Goal: Task Accomplishment & Management: Manage account settings

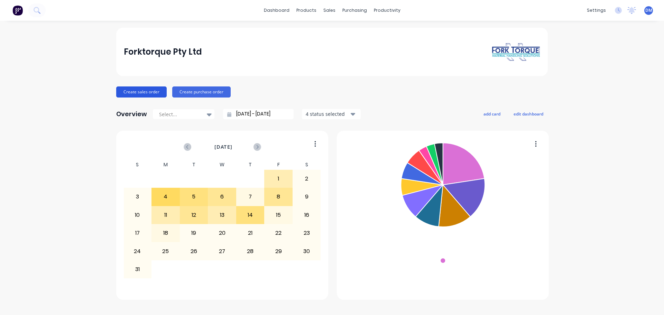
click at [133, 92] on button "Create sales order" at bounding box center [141, 91] width 50 height 11
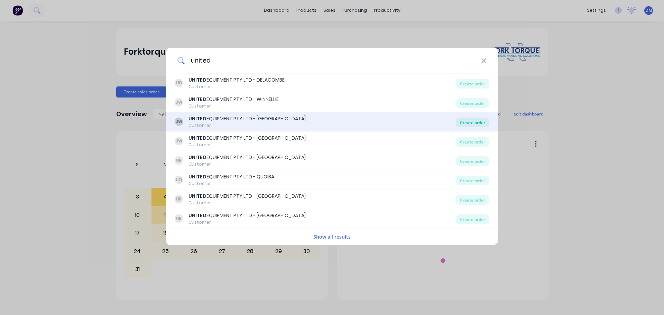
type input "united"
click at [462, 120] on div "Create order" at bounding box center [473, 123] width 34 height 10
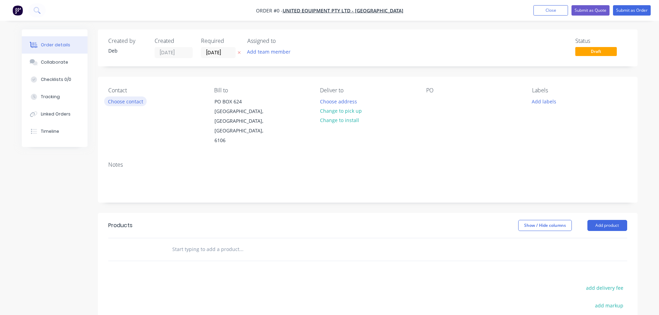
click at [131, 102] on button "Choose contact" at bounding box center [125, 100] width 43 height 9
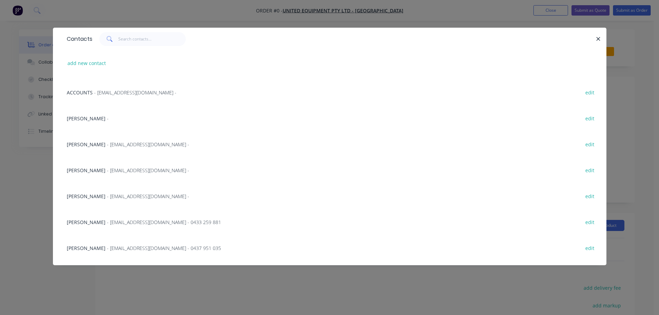
scroll to position [104, 0]
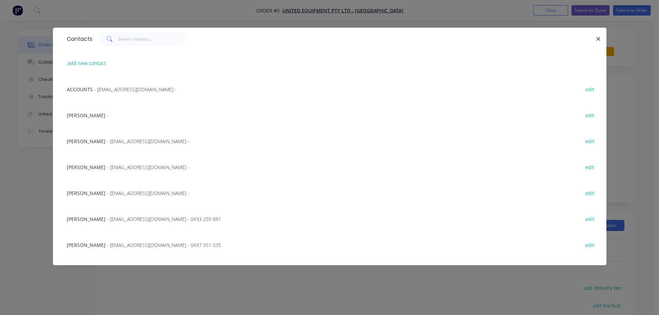
click at [123, 164] on div "[PERSON_NAME] - [EMAIL_ADDRESS][DOMAIN_NAME] -" at bounding box center [128, 167] width 122 height 7
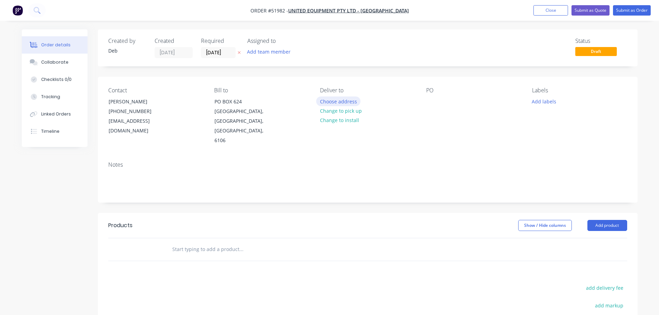
click at [329, 102] on button "Choose address" at bounding box center [338, 100] width 44 height 9
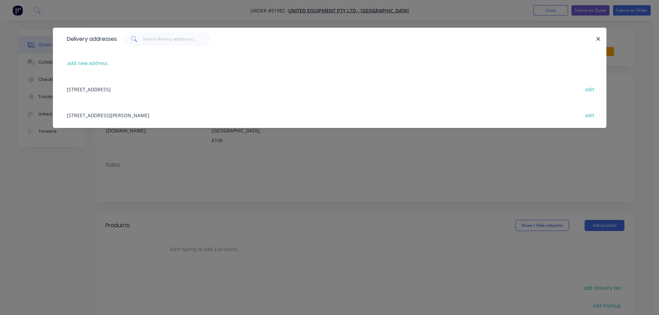
click at [190, 120] on div "[STREET_ADDRESS][PERSON_NAME] edit" at bounding box center [329, 115] width 533 height 26
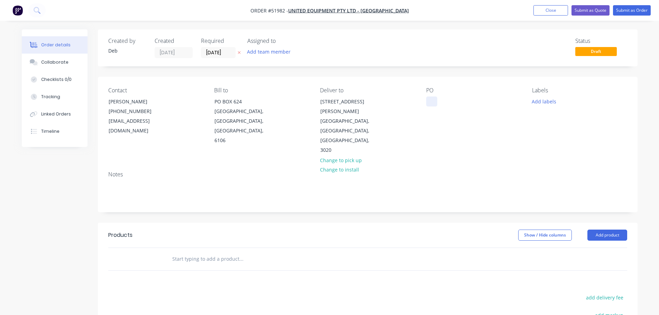
click at [433, 103] on div at bounding box center [431, 101] width 11 height 10
click at [201, 252] on input "text" at bounding box center [241, 259] width 138 height 14
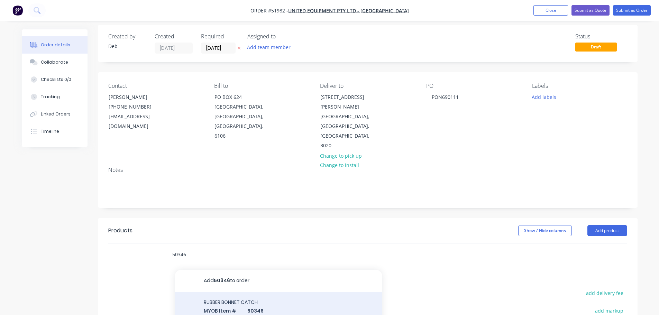
scroll to position [35, 0]
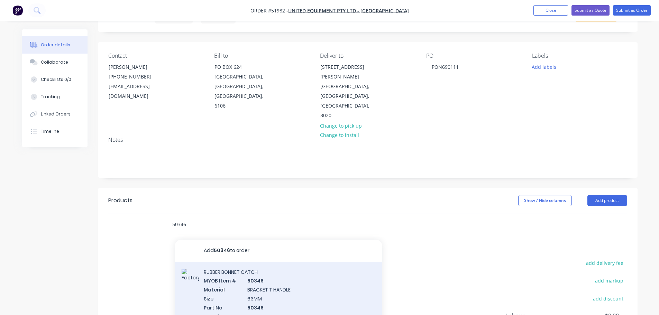
type input "50346"
click at [242, 280] on div "RUBBER BONNET CATCH MYOB Item # 50346 Material BRACKET T HANDLE Size 63MM Part …" at bounding box center [278, 302] width 207 height 81
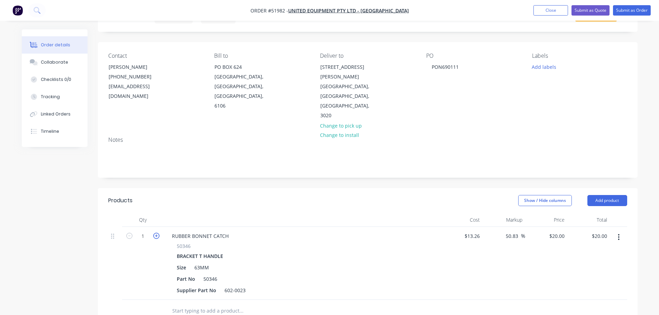
click at [157, 233] on icon "button" at bounding box center [156, 236] width 6 height 6
type input "2"
type input "$40.00"
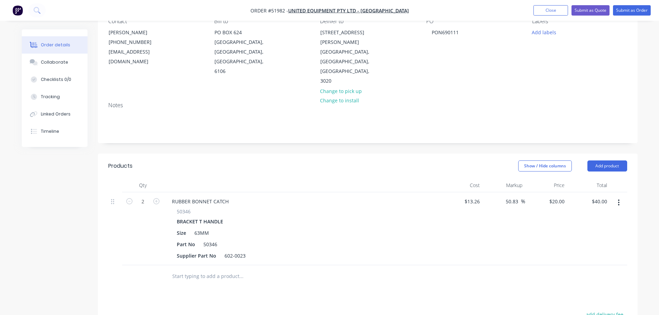
click at [192, 269] on input "text" at bounding box center [241, 276] width 138 height 14
type input "couriers"
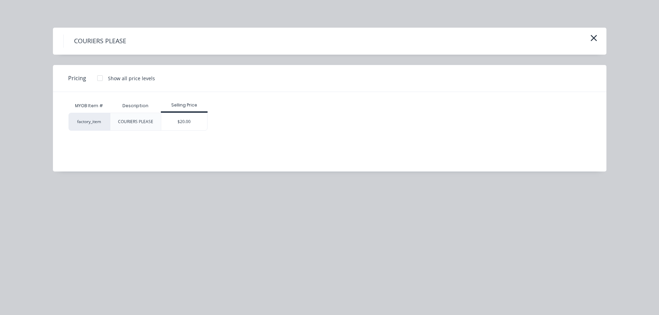
drag, startPoint x: 188, startPoint y: 117, endPoint x: 190, endPoint y: 123, distance: 6.5
click at [188, 119] on div "$20.00" at bounding box center [184, 121] width 46 height 17
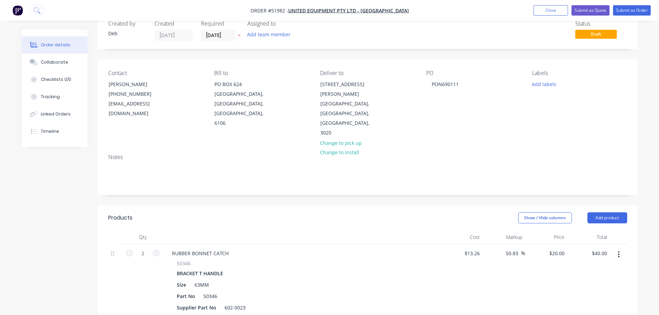
scroll to position [0, 0]
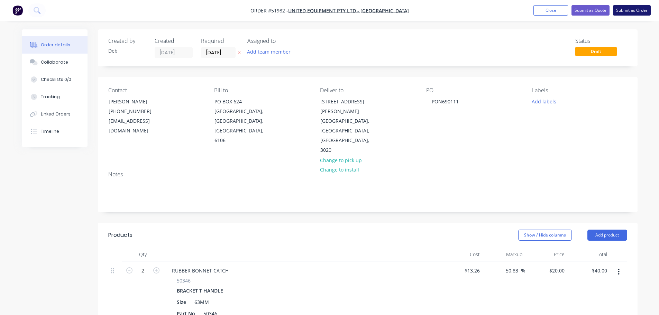
click at [634, 13] on button "Submit as Order" at bounding box center [632, 10] width 38 height 10
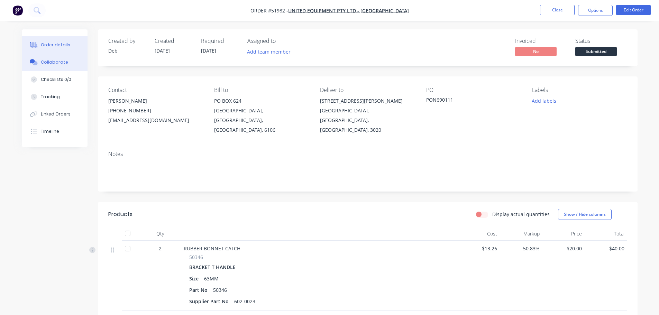
click at [38, 63] on div at bounding box center [34, 62] width 10 height 6
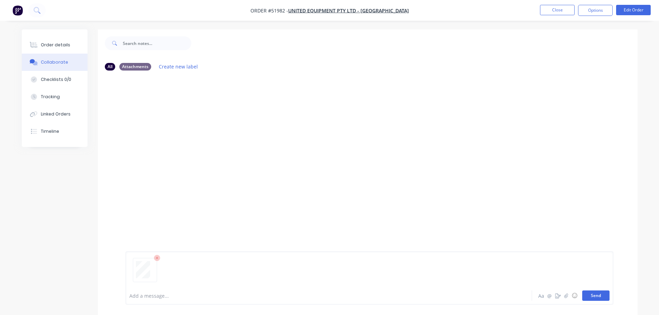
click at [587, 297] on button "Send" at bounding box center [595, 295] width 27 height 10
click at [46, 44] on div "Order details" at bounding box center [55, 45] width 29 height 6
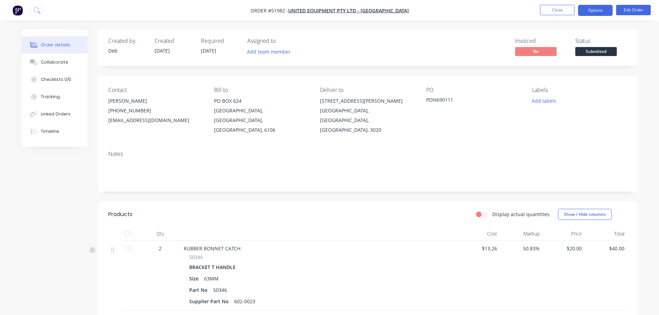
click at [597, 11] on button "Options" at bounding box center [595, 10] width 35 height 11
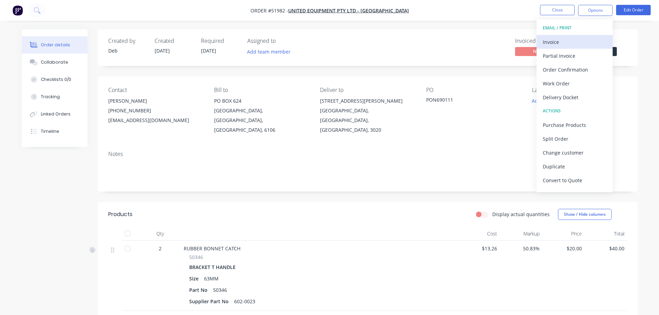
click at [558, 41] on div "Invoice" at bounding box center [575, 42] width 64 height 10
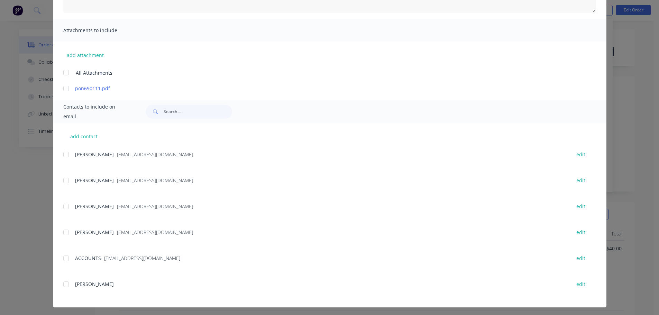
scroll to position [137, 0]
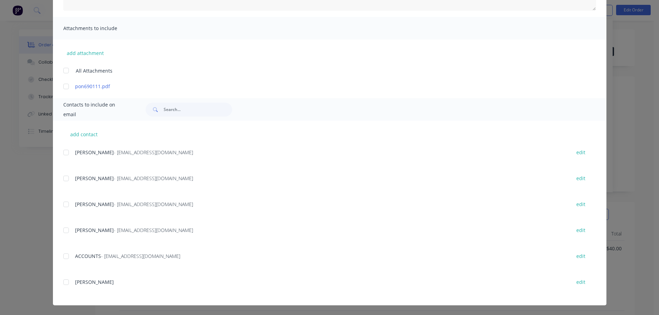
click at [63, 256] on div at bounding box center [66, 256] width 14 height 14
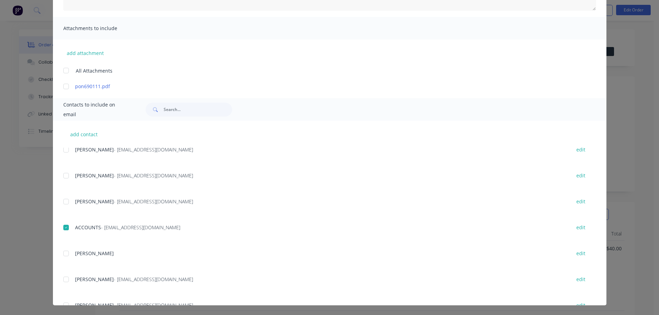
scroll to position [69, 0]
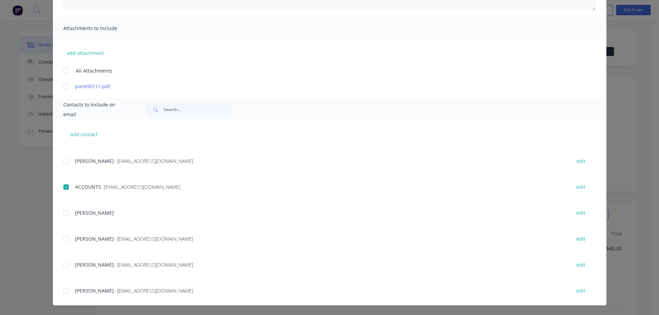
click at [62, 265] on div at bounding box center [66, 265] width 14 height 14
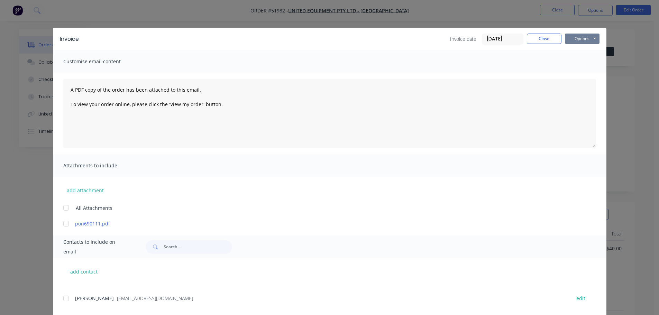
click at [580, 40] on button "Options" at bounding box center [582, 39] width 35 height 10
click at [576, 70] on button "Email" at bounding box center [587, 73] width 44 height 11
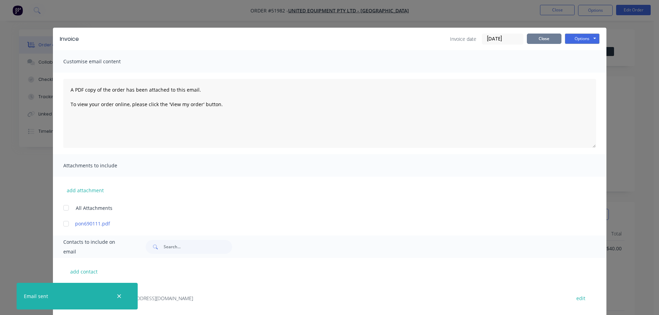
click at [546, 40] on button "Close" at bounding box center [544, 39] width 35 height 10
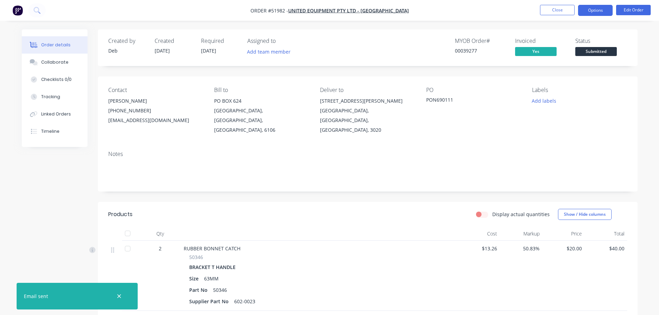
click at [584, 12] on button "Options" at bounding box center [595, 10] width 35 height 11
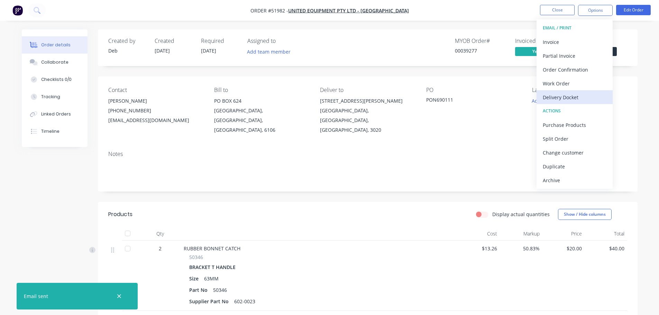
click at [570, 94] on div "Delivery Docket" at bounding box center [575, 97] width 64 height 10
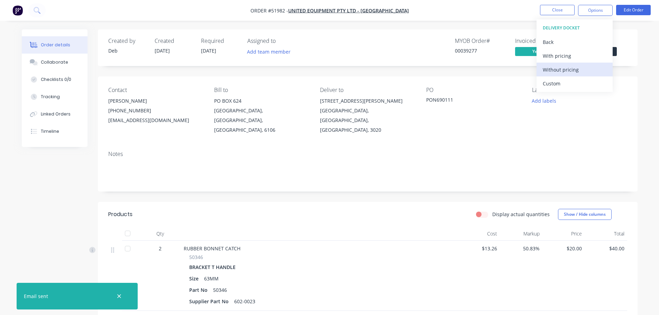
click at [562, 71] on div "Without pricing" at bounding box center [575, 70] width 64 height 10
click at [504, 13] on nav "Order #51982 - UNITED EQUIPMENT PTY LTD - SUNSHINE WEST Close Options EMAIL / P…" at bounding box center [329, 10] width 659 height 21
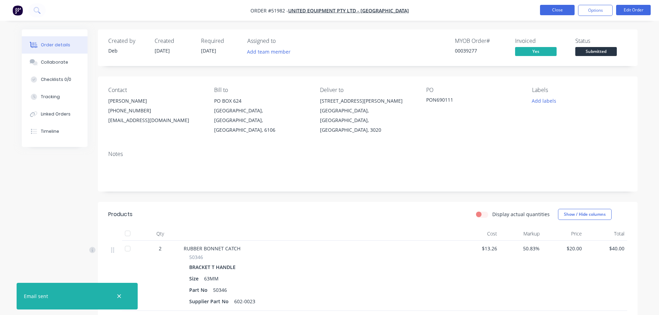
click at [557, 8] on button "Close" at bounding box center [557, 10] width 35 height 10
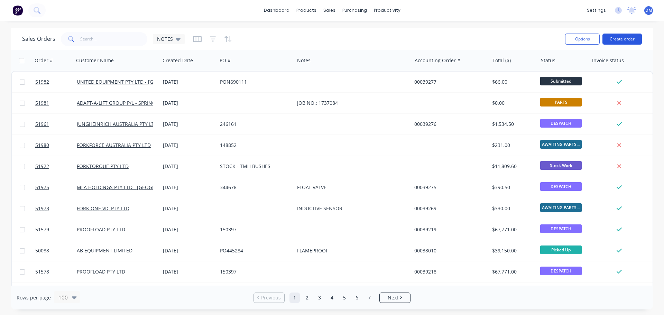
click at [621, 38] on button "Create order" at bounding box center [621, 39] width 39 height 11
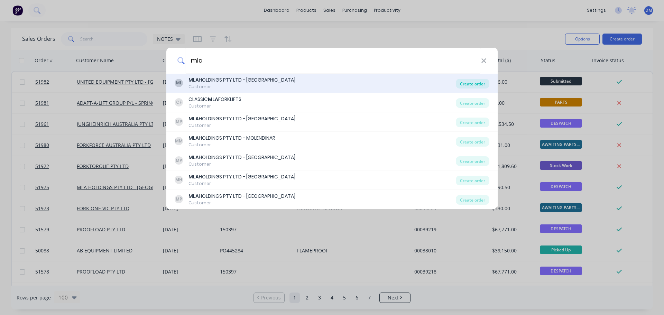
type input "mla"
click at [466, 84] on div "Create order" at bounding box center [473, 84] width 34 height 10
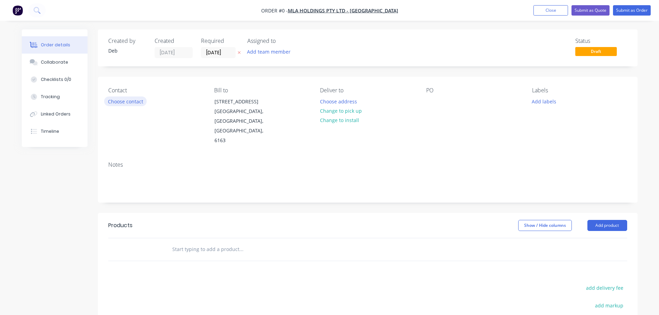
click at [133, 100] on button "Choose contact" at bounding box center [125, 100] width 43 height 9
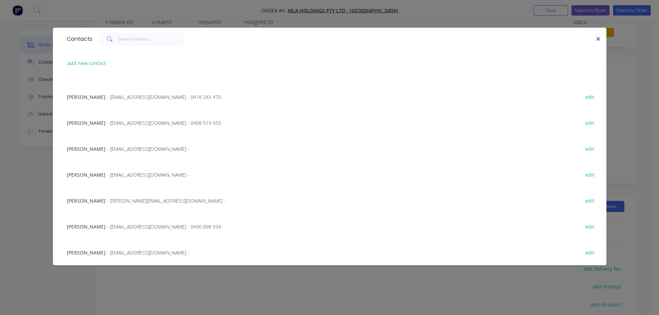
scroll to position [35, 0]
click at [122, 254] on span "- [EMAIL_ADDRESS][DOMAIN_NAME] -" at bounding box center [148, 252] width 82 height 7
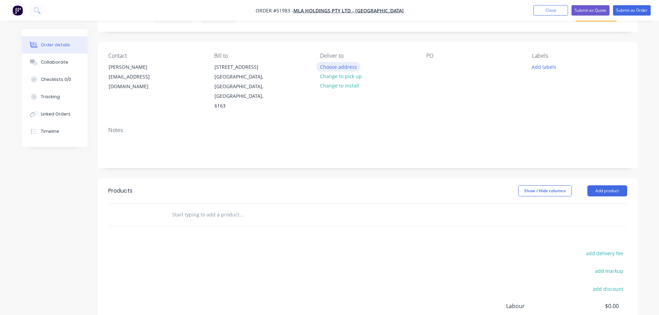
click at [327, 66] on button "Choose address" at bounding box center [338, 66] width 44 height 9
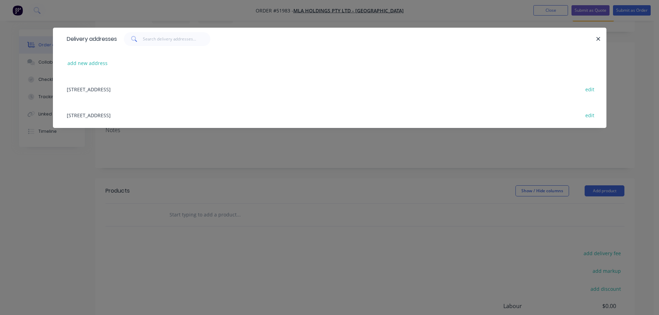
click at [133, 89] on div "[STREET_ADDRESS] edit" at bounding box center [329, 89] width 533 height 26
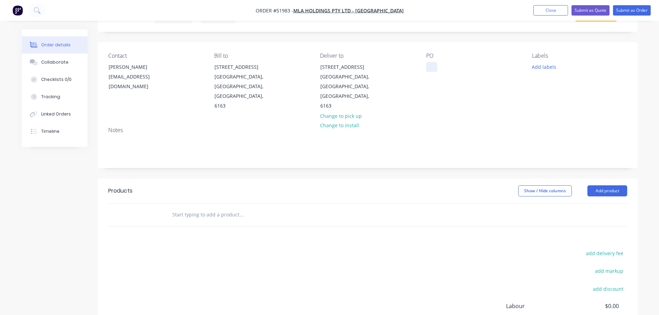
click at [433, 70] on div at bounding box center [431, 67] width 11 height 10
click at [200, 208] on input "text" at bounding box center [241, 215] width 138 height 14
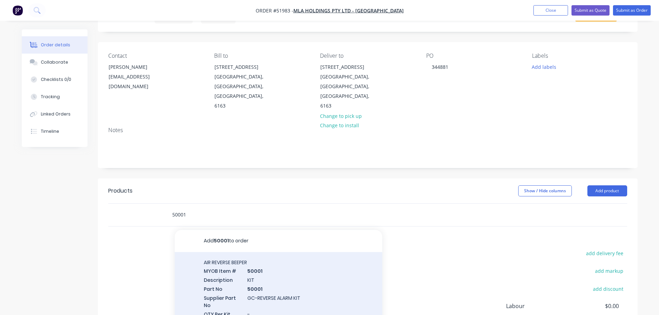
type input "50001"
click at [232, 271] on div "AIR REVERSE BEEPER MYOB Item # 50001 Description KIT Part No 50001 Supplier Par…" at bounding box center [278, 292] width 207 height 81
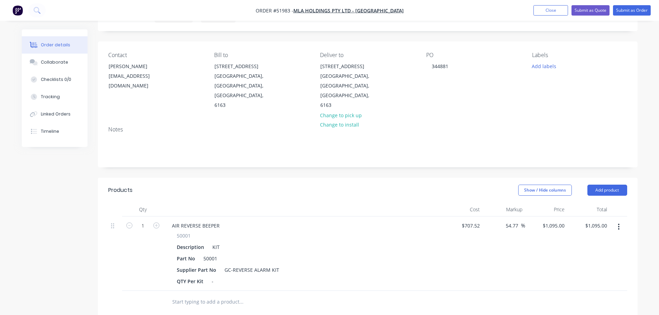
scroll to position [35, 0]
click at [550, 220] on div "1095 $1,095.00" at bounding box center [546, 254] width 43 height 74
type input "1015"
type input "43.46"
type input "$1,015.00"
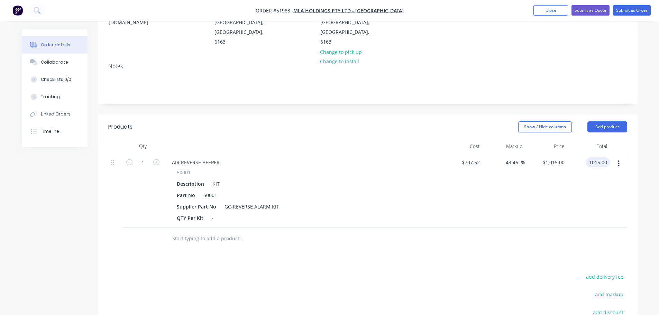
scroll to position [0, 0]
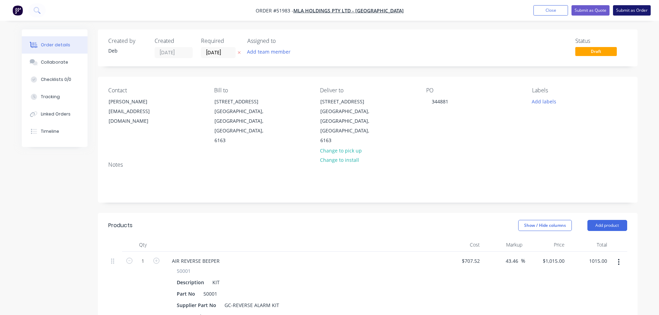
type input "$1,015.00"
click at [627, 10] on button "Submit as Order" at bounding box center [632, 10] width 38 height 10
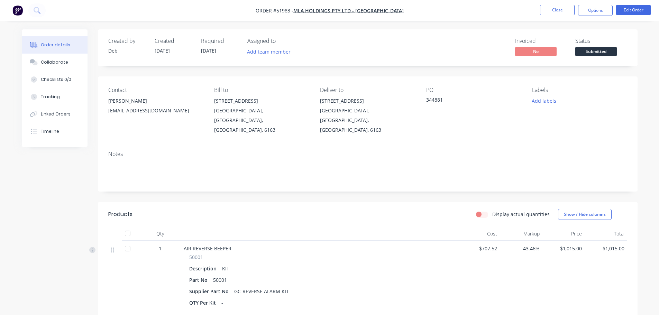
click at [592, 50] on span "Submitted" at bounding box center [595, 51] width 41 height 9
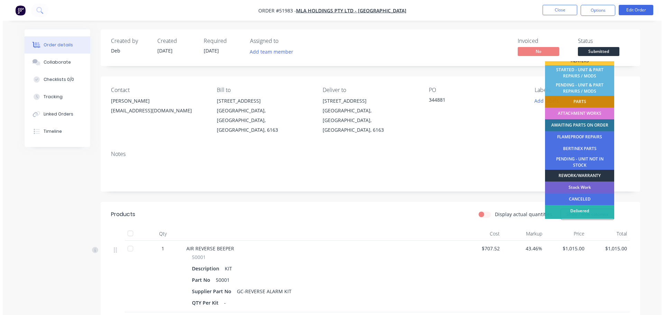
scroll to position [138, 0]
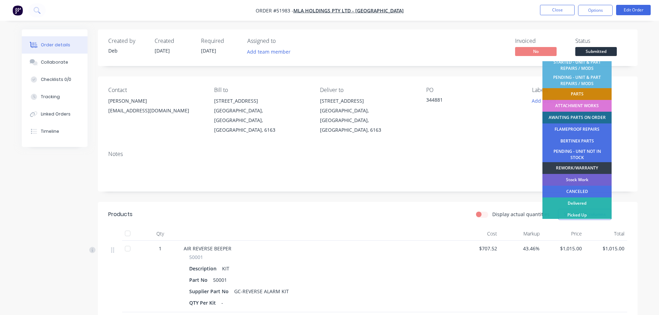
click at [567, 113] on div "AWAITING PARTS ON ORDER" at bounding box center [576, 118] width 69 height 12
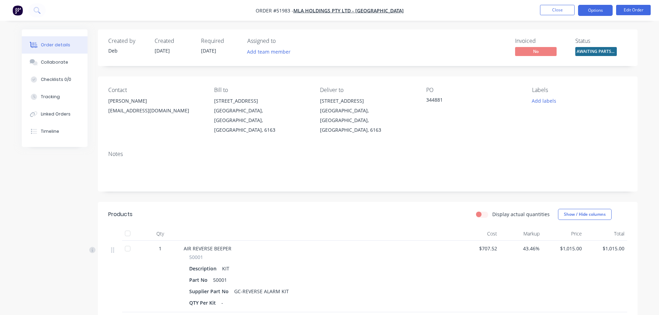
click at [585, 11] on button "Options" at bounding box center [595, 10] width 35 height 11
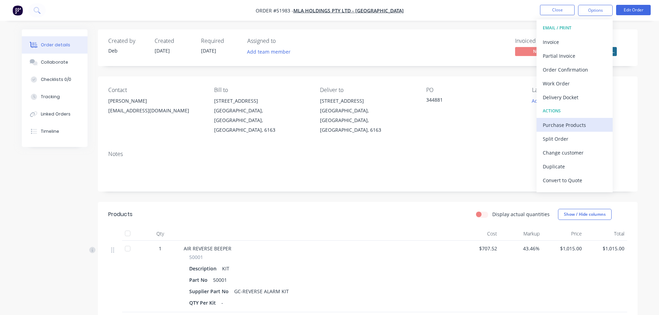
click at [570, 127] on div "Purchase Products" at bounding box center [575, 125] width 64 height 10
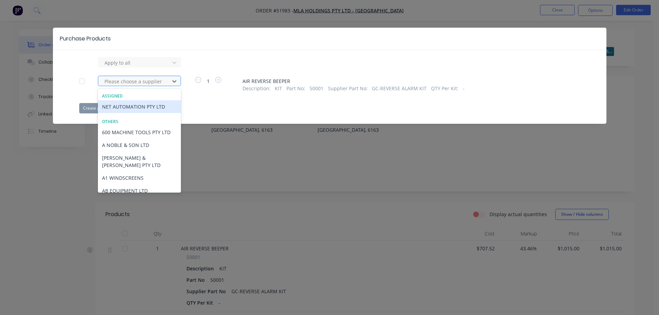
click at [157, 80] on div at bounding box center [135, 81] width 62 height 9
click at [147, 107] on div "NET AUTOMATION PTY LTD" at bounding box center [139, 106] width 83 height 13
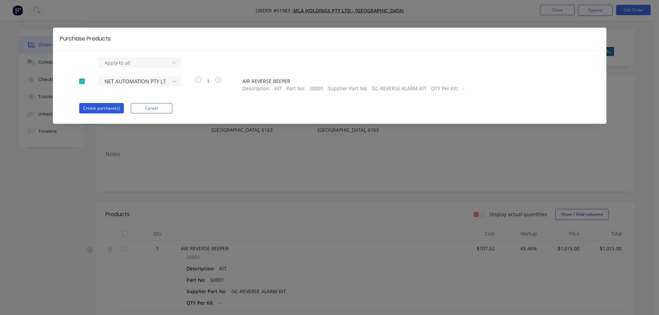
click at [111, 112] on button "Create purchase(s)" at bounding box center [101, 108] width 45 height 10
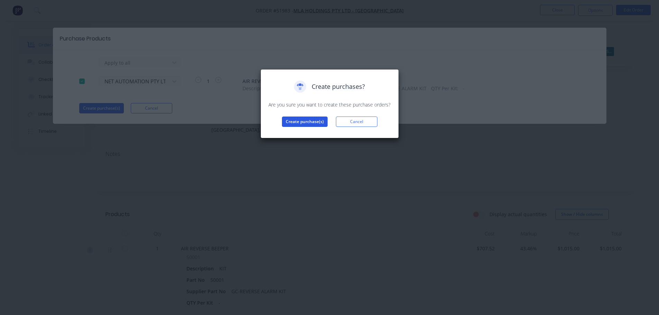
click at [298, 123] on button "Create purchase(s)" at bounding box center [305, 122] width 46 height 10
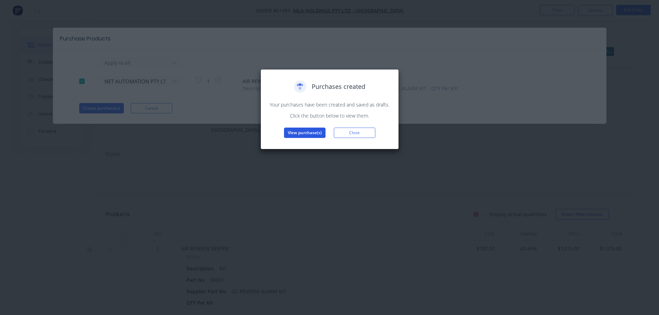
click at [300, 135] on button "View purchase(s)" at bounding box center [304, 133] width 41 height 10
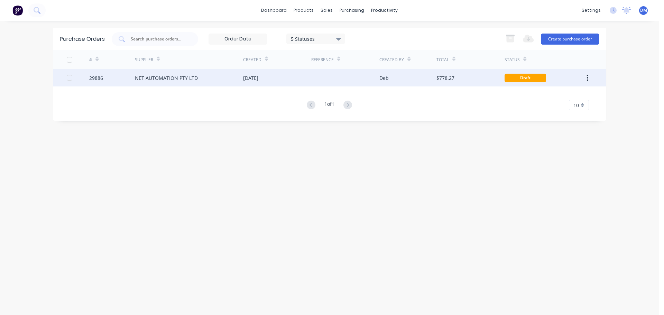
click at [189, 79] on div "NET AUTOMATION PTY LTD" at bounding box center [166, 77] width 63 height 7
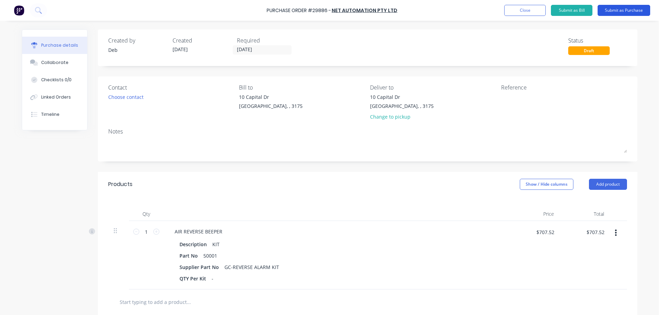
click at [609, 8] on button "Submit as Purchase" at bounding box center [624, 10] width 53 height 11
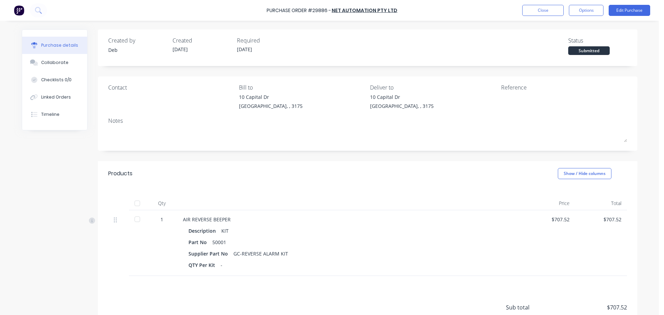
click at [518, 93] on div at bounding box center [544, 101] width 86 height 17
click at [620, 9] on button "Edit Purchase" at bounding box center [629, 10] width 41 height 11
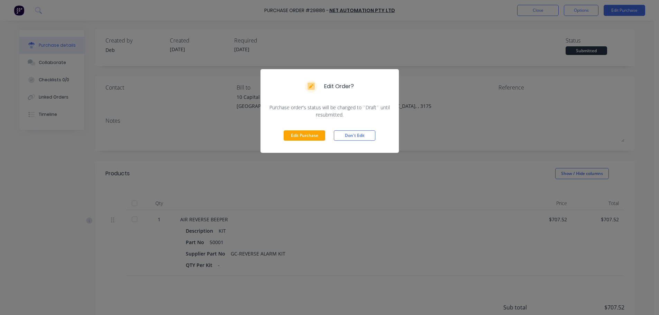
drag, startPoint x: 314, startPoint y: 136, endPoint x: 394, endPoint y: 131, distance: 79.7
click at [314, 136] on button "Edit Purchase" at bounding box center [304, 135] width 41 height 10
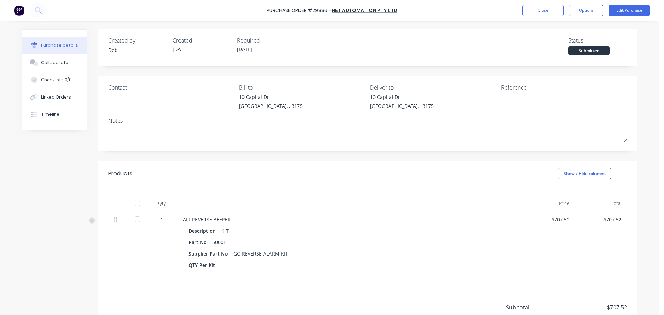
click at [531, 91] on div "Reference" at bounding box center [564, 87] width 126 height 8
click at [489, 113] on div "[STREET_ADDRESS][PERSON_NAME]" at bounding box center [433, 103] width 126 height 20
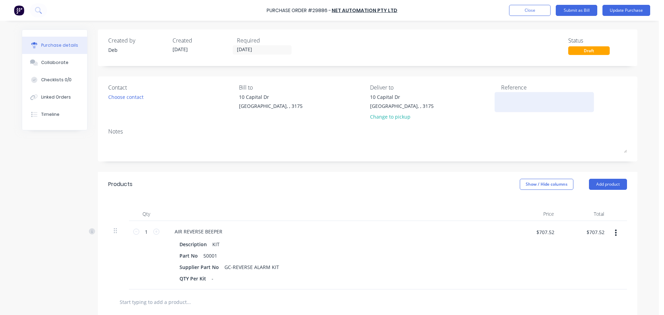
click at [508, 107] on textarea at bounding box center [544, 101] width 86 height 16
type textarea "a"
type textarea "RE"
type textarea "x"
type textarea "REV"
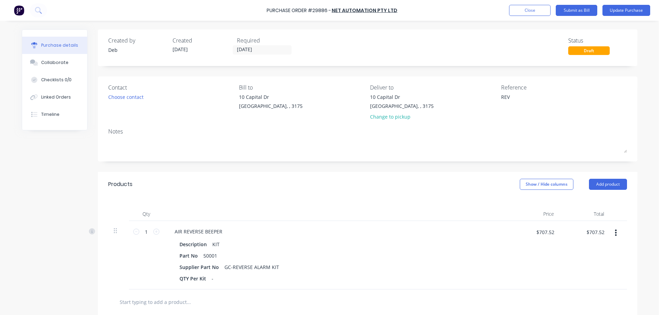
type textarea "x"
type textarea "REVE"
type textarea "x"
type textarea "REVER"
type textarea "x"
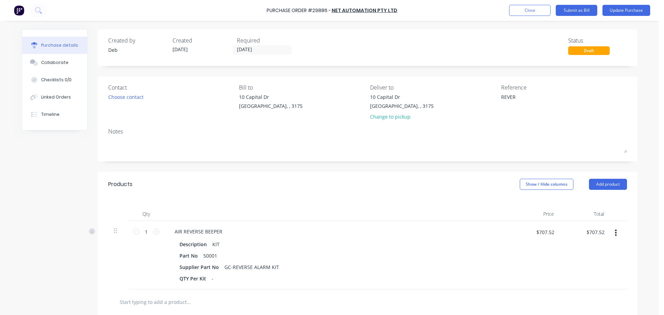
type textarea "REVERS"
type textarea "x"
type textarea "REVERSE"
type textarea "x"
type textarea "REVERSE"
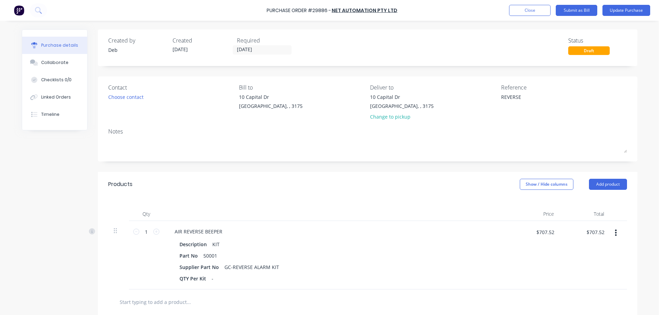
type textarea "x"
type textarea "REVERSE B"
type textarea "x"
type textarea "REVERSE BE"
type textarea "x"
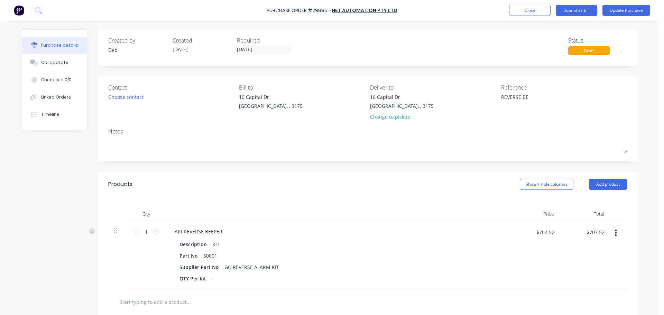
type textarea "REVERSE BEE"
type textarea "x"
type textarea "REVERSE BEEP"
type textarea "x"
type textarea "REVERSE BEEPE"
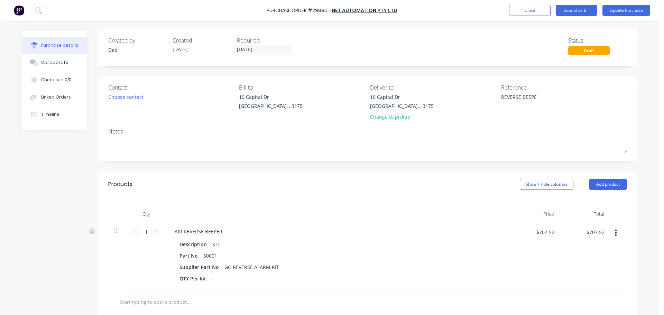
type textarea "x"
type textarea "REVERSE BEEPER"
type textarea "x"
type textarea "REVERSE BEEPER"
type textarea "x"
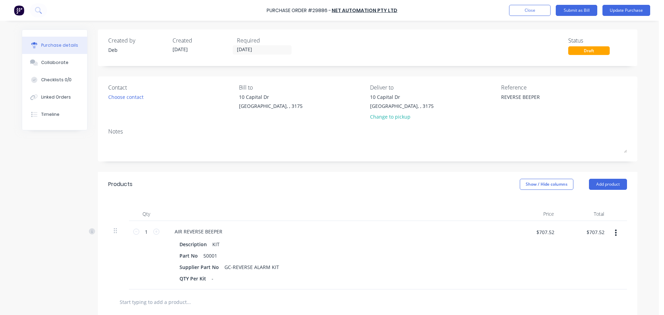
type textarea "REVERSE BEEPER K"
type textarea "x"
type textarea "REVERSE BEEPER KI"
type textarea "x"
type textarea "REVERSE BEEPER KIT"
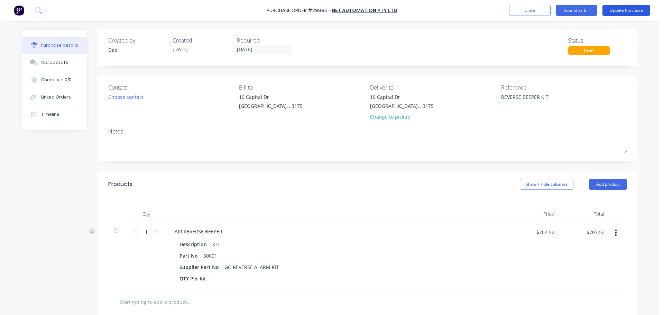
type textarea "x"
type textarea "REVERSE BEEPER KIT"
click at [622, 9] on button "Update Purchase" at bounding box center [626, 10] width 48 height 11
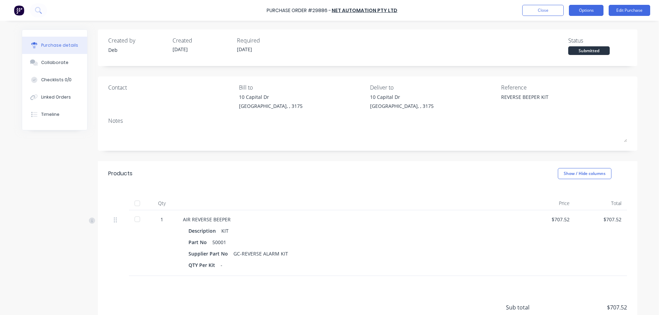
click at [583, 8] on button "Options" at bounding box center [586, 10] width 35 height 11
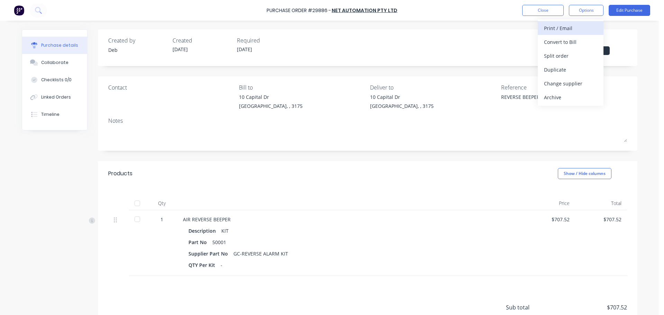
click at [574, 27] on div "Print / Email" at bounding box center [570, 28] width 53 height 10
click at [560, 41] on div "With pricing" at bounding box center [570, 42] width 53 height 10
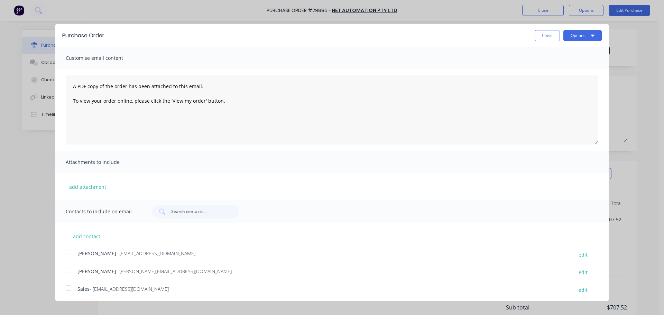
scroll to position [20, 0]
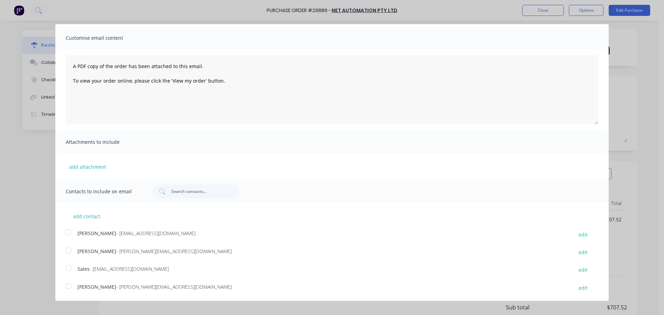
click at [66, 288] on div at bounding box center [69, 286] width 14 height 14
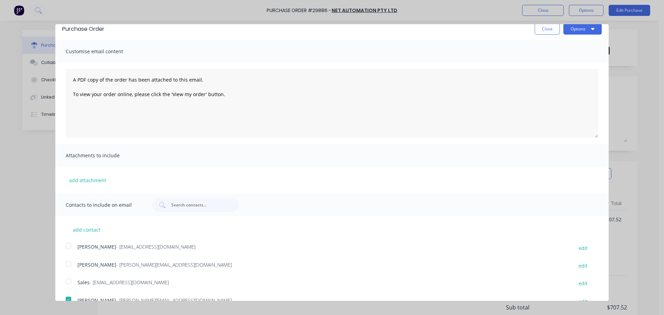
scroll to position [0, 0]
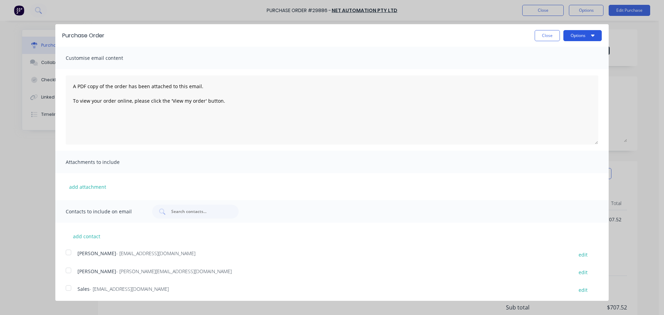
click at [568, 36] on button "Options" at bounding box center [582, 35] width 38 height 11
click at [545, 65] on div "Email" at bounding box center [568, 67] width 53 height 10
type textarea "x"
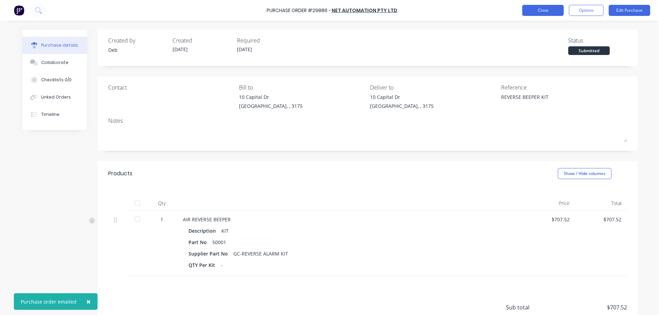
click at [536, 9] on button "Close" at bounding box center [542, 10] width 41 height 11
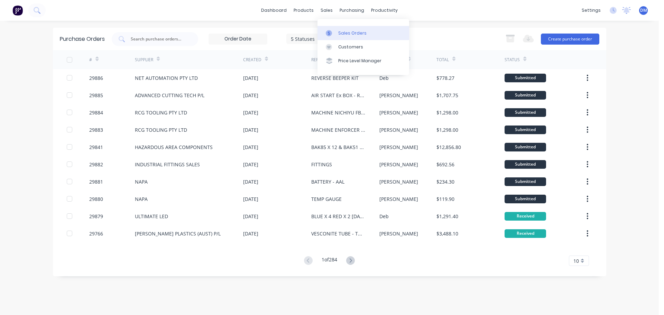
click at [330, 29] on link "Sales Orders" at bounding box center [363, 33] width 92 height 14
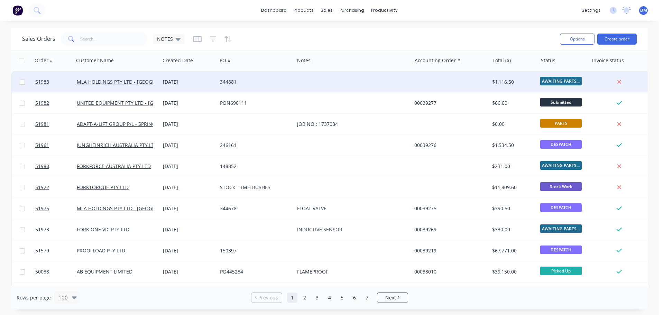
click at [385, 80] on div at bounding box center [352, 82] width 117 height 21
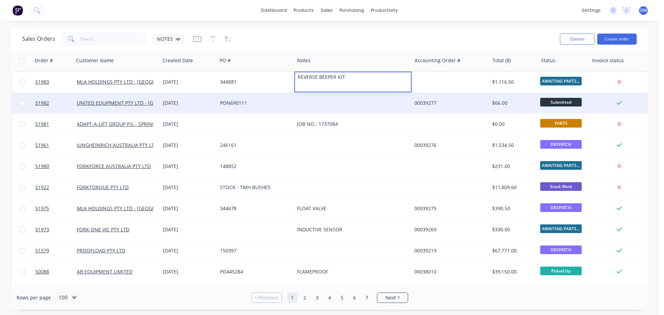
click at [306, 101] on div at bounding box center [352, 103] width 117 height 21
click at [305, 100] on div at bounding box center [352, 103] width 117 height 21
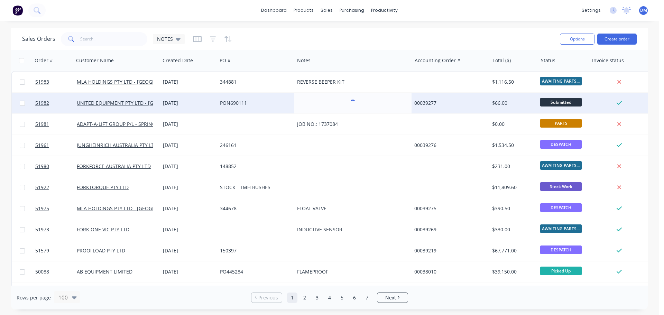
click at [305, 37] on div "Sales Orders NOTES" at bounding box center [288, 38] width 532 height 17
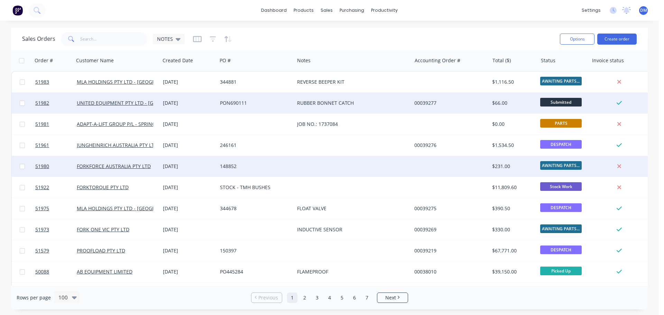
click at [223, 164] on div "148852" at bounding box center [254, 166] width 68 height 7
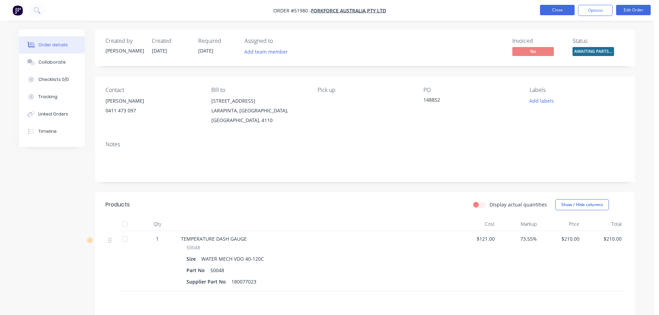
click at [550, 10] on button "Close" at bounding box center [557, 10] width 35 height 10
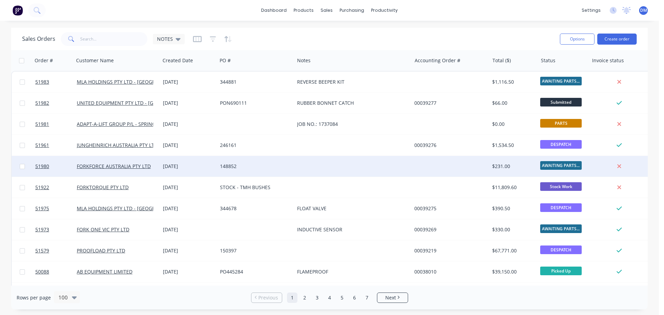
click at [319, 167] on div at bounding box center [352, 166] width 117 height 21
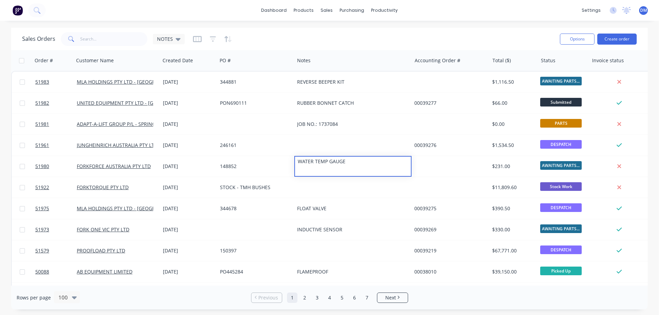
click at [289, 35] on div "Sales Orders NOTES" at bounding box center [288, 38] width 532 height 17
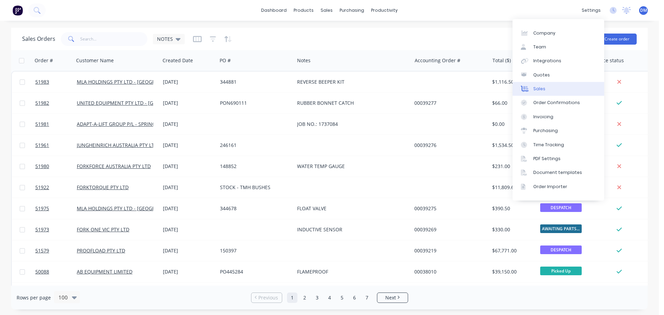
click at [542, 85] on link "Sales" at bounding box center [559, 89] width 92 height 14
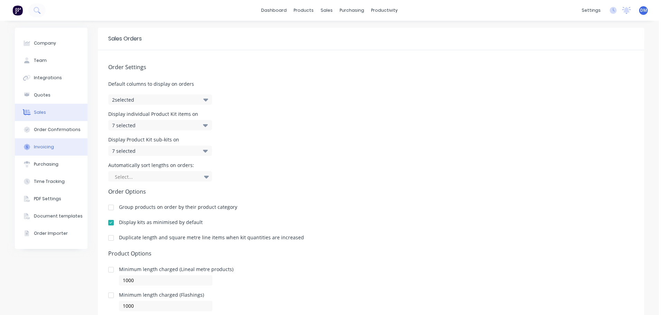
click at [48, 146] on div "Invoicing" at bounding box center [44, 147] width 20 height 6
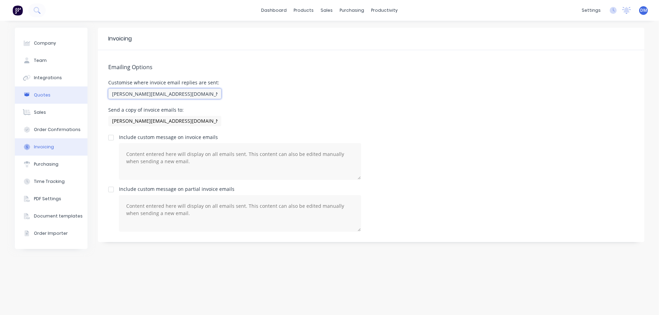
drag, startPoint x: 179, startPoint y: 94, endPoint x: 29, endPoint y: 88, distance: 150.2
click at [36, 95] on div "Company Team Integrations Quotes Sales Order Confirmations Invoicing Purchasing…" at bounding box center [329, 168] width 629 height 280
type input "A"
type input "[EMAIL_ADDRESS][DOMAIN_NAME]"
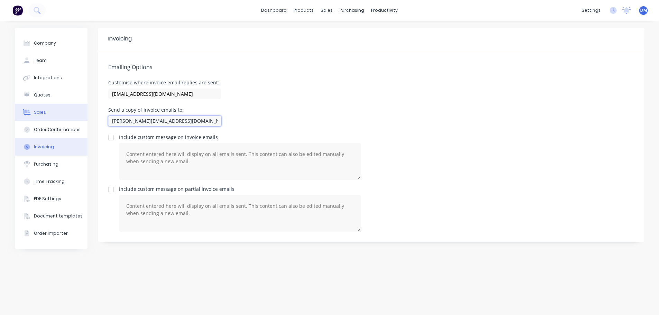
drag, startPoint x: 182, startPoint y: 121, endPoint x: 71, endPoint y: 113, distance: 111.7
click at [71, 121] on div "Company Team Integrations Quotes Sales Order Confirmations Invoicing Purchasing…" at bounding box center [329, 168] width 629 height 280
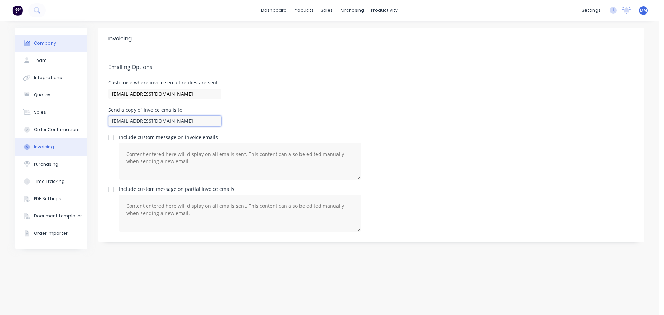
type input "[EMAIL_ADDRESS][DOMAIN_NAME]"
click at [45, 42] on div "Company" at bounding box center [45, 43] width 22 height 6
select select "AU"
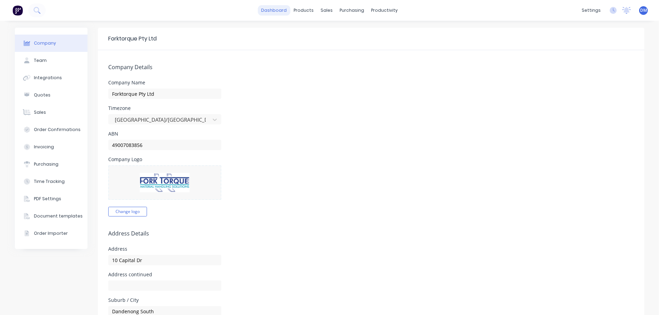
click at [272, 10] on link "dashboard" at bounding box center [274, 10] width 33 height 10
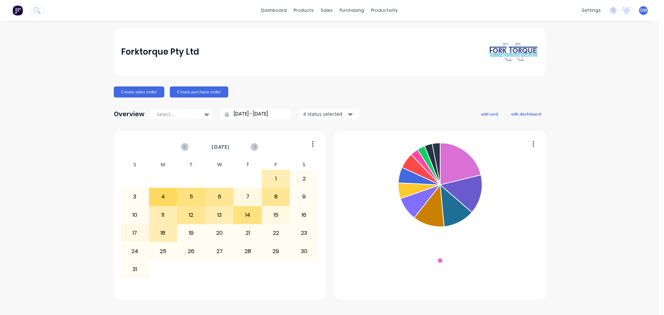
click at [183, 6] on div "dashboard products sales purchasing productivity dashboard products Product Cat…" at bounding box center [329, 10] width 659 height 21
click at [36, 9] on icon at bounding box center [37, 10] width 7 height 7
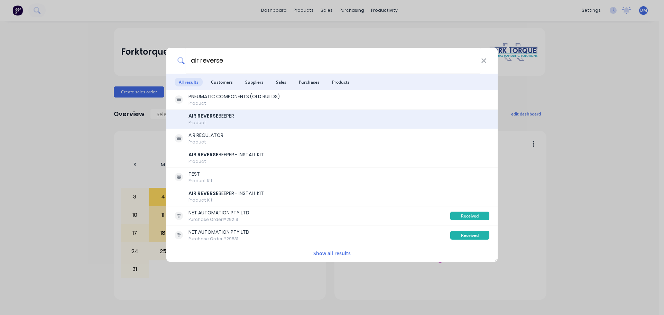
type input "air reverse"
click at [224, 122] on div "Product" at bounding box center [211, 123] width 46 height 6
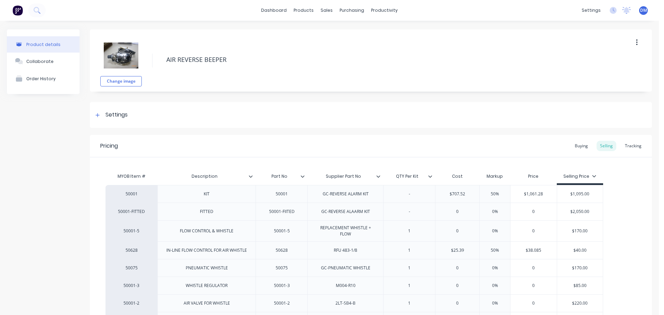
type textarea "x"
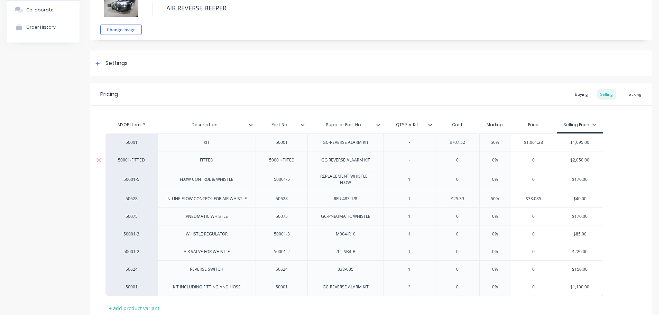
scroll to position [69, 0]
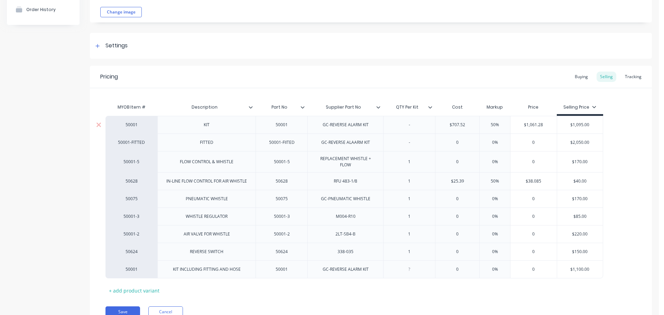
type input "$707.52"
click at [456, 125] on input "$707.52" at bounding box center [457, 125] width 44 height 6
drag, startPoint x: 448, startPoint y: 124, endPoint x: 486, endPoint y: 127, distance: 37.8
click at [486, 127] on div "50001 KIT 50001 GC-REVERSE ALARM KIT - $707.52 $707.52 50% $1,061.28 $1,095.00" at bounding box center [354, 125] width 498 height 18
type textarea "x"
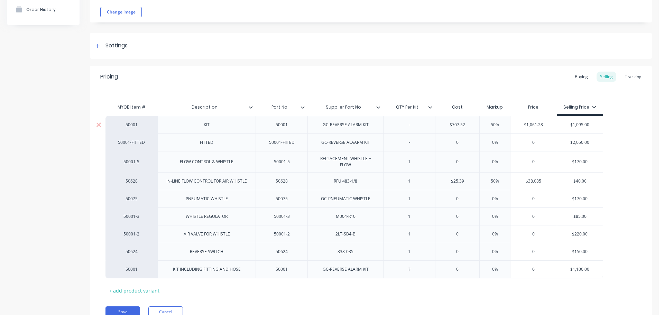
type input "7"
type textarea "x"
type input "73"
type textarea "x"
type input "732."
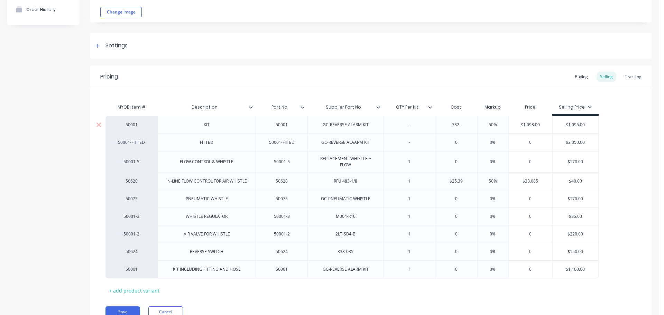
type textarea "x"
type input "732.2"
type textarea "x"
type input "732.28"
type input "50%"
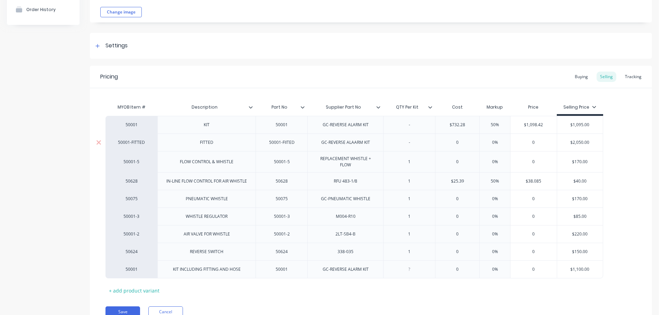
type input "$1,098.42"
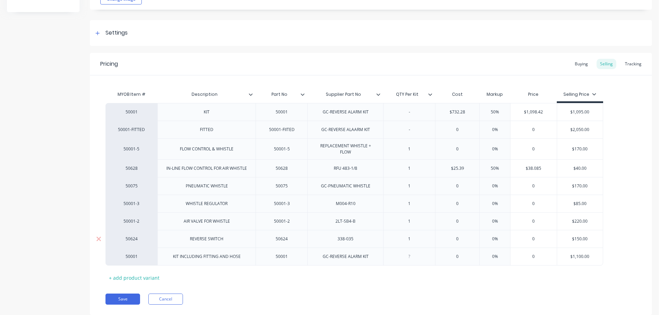
scroll to position [104, 0]
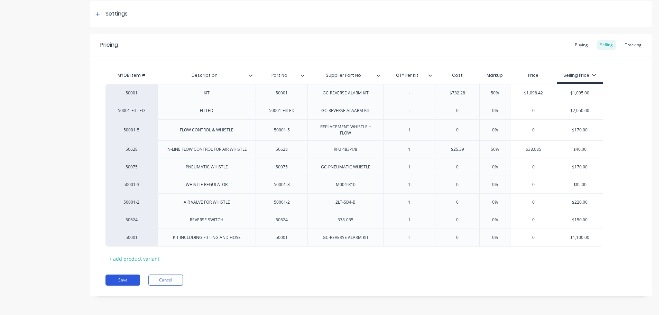
click at [122, 281] on button "Save" at bounding box center [122, 280] width 35 height 11
type textarea "x"
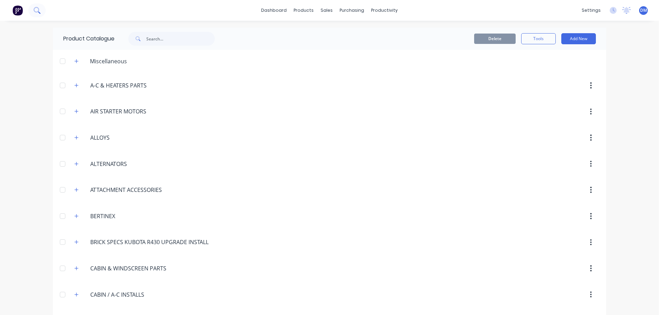
click at [38, 9] on icon at bounding box center [37, 10] width 7 height 7
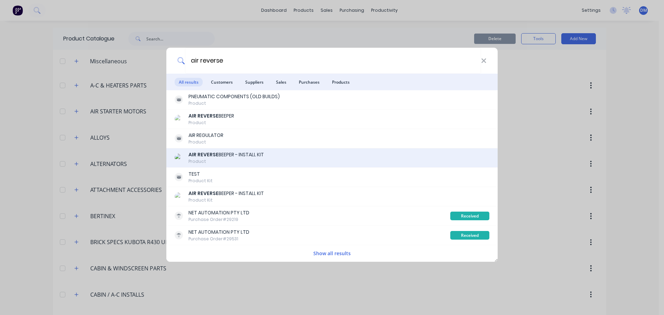
type input "air reverse"
click at [233, 158] on div "Product" at bounding box center [225, 161] width 75 height 6
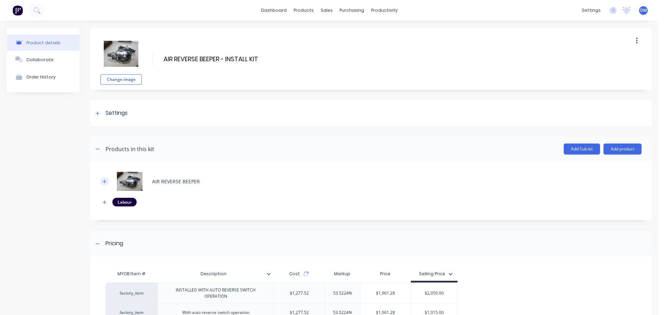
click at [103, 182] on icon "button" at bounding box center [105, 181] width 4 height 4
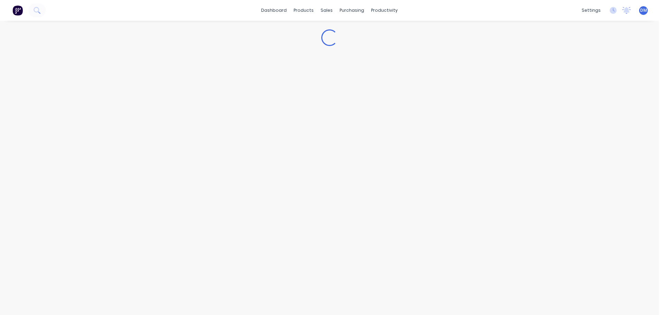
type textarea "x"
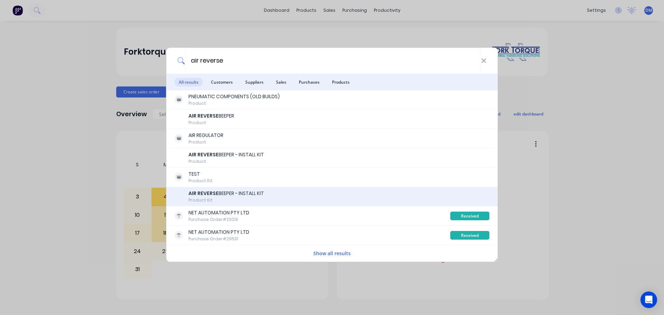
type input "air reverse"
click at [211, 198] on div "Product Kit" at bounding box center [225, 200] width 75 height 6
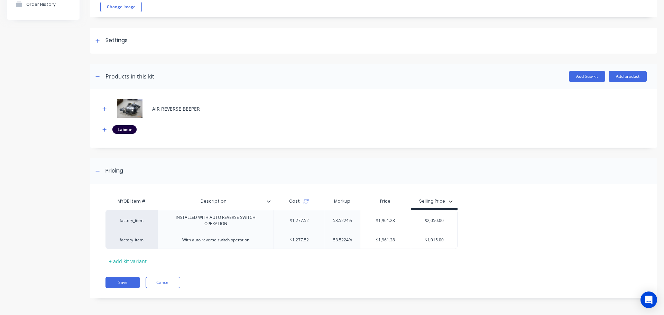
scroll to position [73, 0]
drag, startPoint x: 427, startPoint y: 239, endPoint x: 467, endPoint y: 239, distance: 39.4
click at [467, 239] on div "factory_item INSTALLED WITH AUTO REVERSE SWITCH OPERATION $1,277.52 53.5224% $1…" at bounding box center [370, 228] width 530 height 39
type input "$1095"
click at [126, 283] on button "Save" at bounding box center [122, 281] width 35 height 11
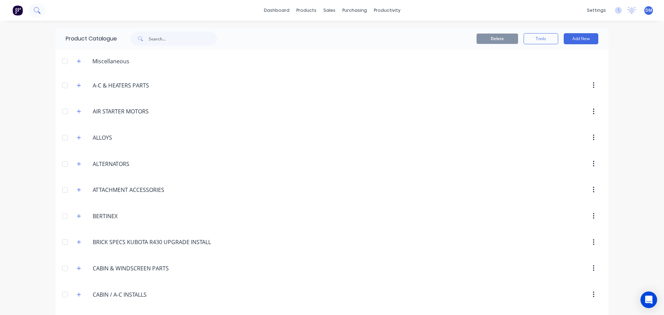
click at [36, 12] on icon at bounding box center [37, 10] width 7 height 7
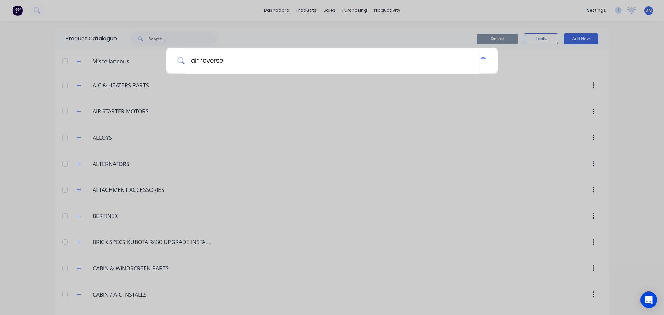
type input "air reverse"
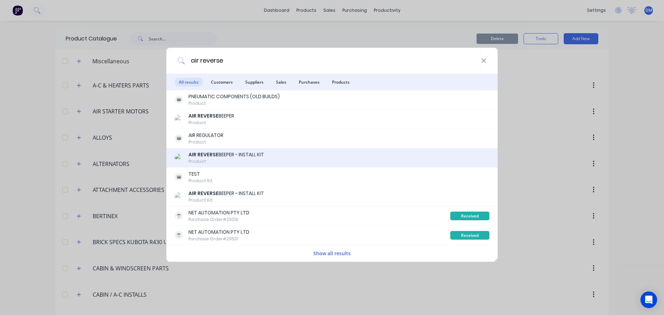
click at [233, 153] on div "AIR REVERSE BEEPER - INSTALL KIT" at bounding box center [225, 154] width 75 height 7
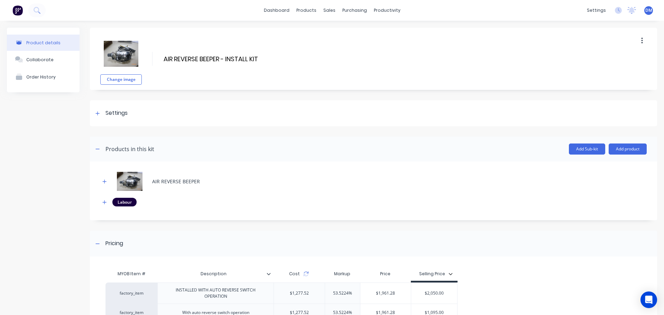
click at [12, 8] on button at bounding box center [17, 10] width 15 height 14
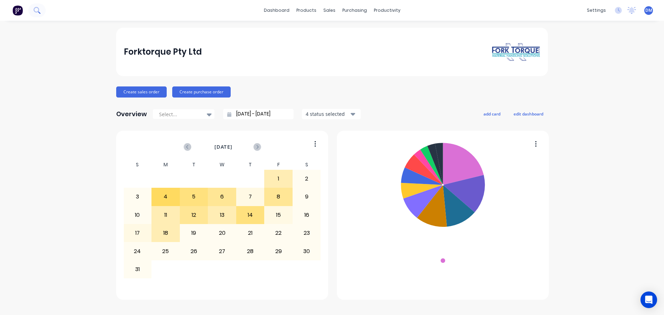
click at [36, 11] on icon at bounding box center [37, 10] width 7 height 7
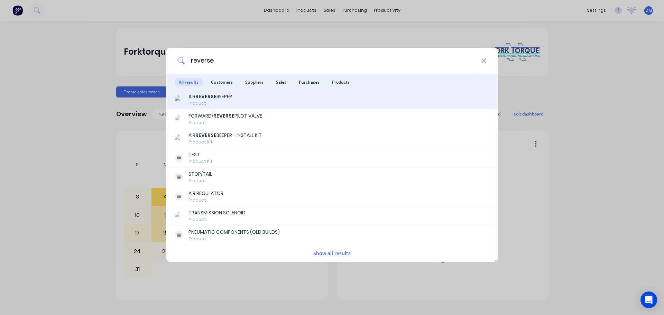
type input "reverse"
click at [209, 102] on div "Product" at bounding box center [210, 103] width 44 height 6
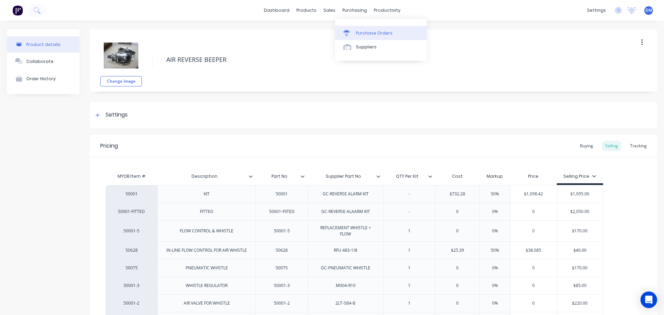
click at [362, 32] on div "Purchase Orders" at bounding box center [374, 33] width 37 height 6
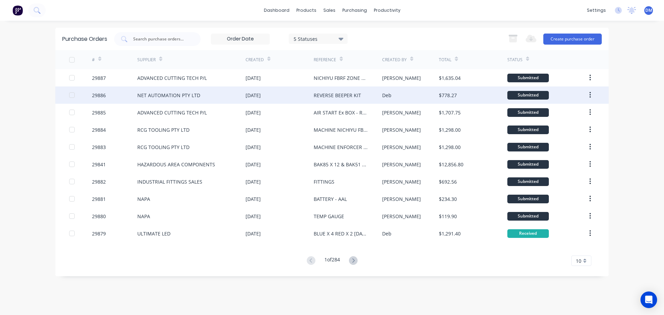
click at [231, 91] on div "NET AUTOMATION PTY LTD" at bounding box center [191, 94] width 108 height 17
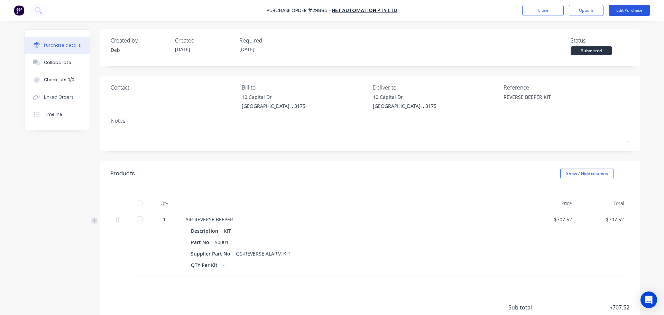
click at [624, 10] on button "Edit Purchase" at bounding box center [629, 10] width 41 height 11
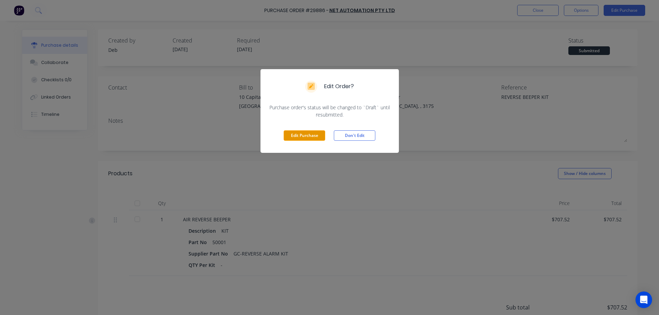
drag, startPoint x: 299, startPoint y: 133, endPoint x: 306, endPoint y: 143, distance: 12.0
click at [299, 135] on button "Edit Purchase" at bounding box center [304, 135] width 41 height 10
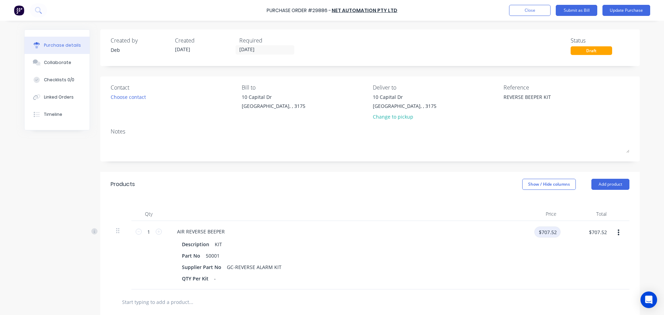
type textarea "x"
drag, startPoint x: 539, startPoint y: 231, endPoint x: 591, endPoint y: 229, distance: 51.3
click at [590, 229] on div "1 1 AIR REVERSE BEEPER Description KIT Part No 50001 Supplier Part No GC-REVERS…" at bounding box center [370, 255] width 519 height 68
type input "$732.28"
type textarea "x"
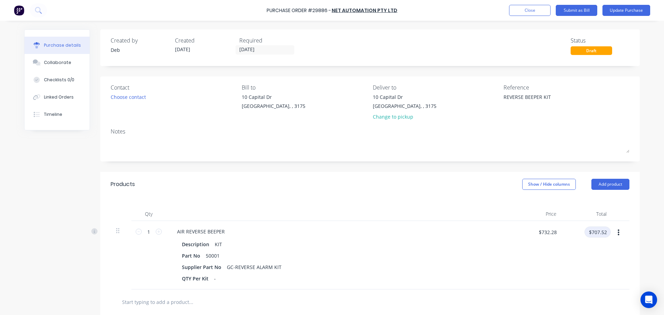
type input "$732.28"
click at [634, 9] on button "Update Purchase" at bounding box center [626, 10] width 48 height 11
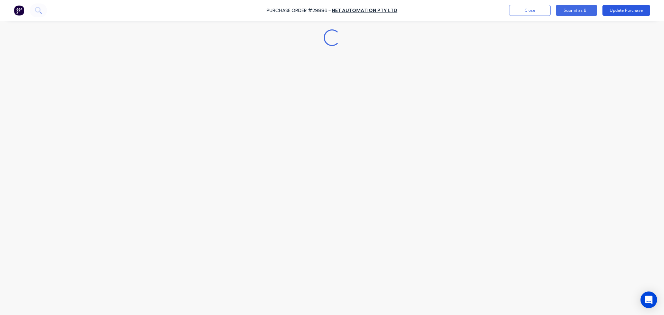
type textarea "x"
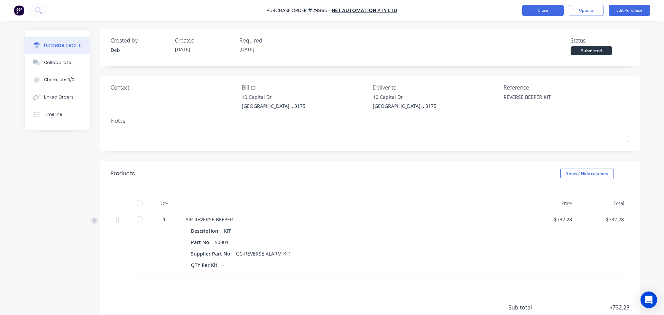
click at [548, 11] on button "Close" at bounding box center [542, 10] width 41 height 11
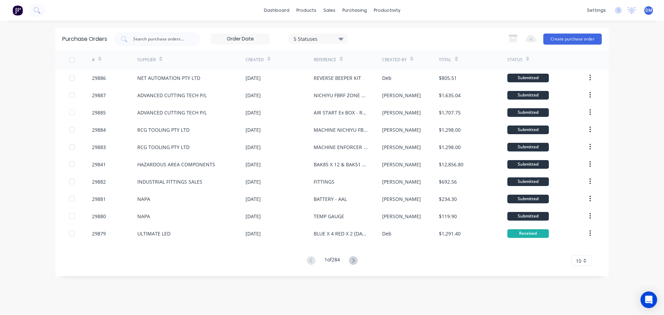
click at [18, 11] on img at bounding box center [17, 10] width 10 height 10
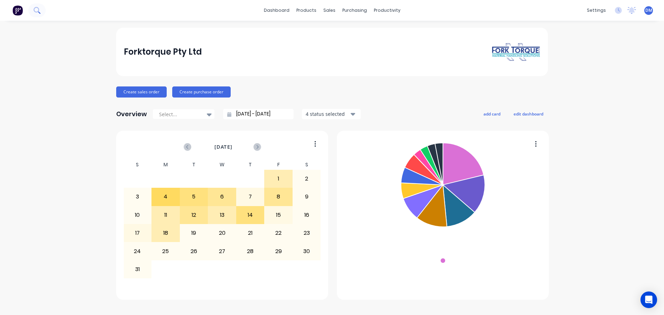
click at [38, 12] on icon at bounding box center [37, 10] width 7 height 7
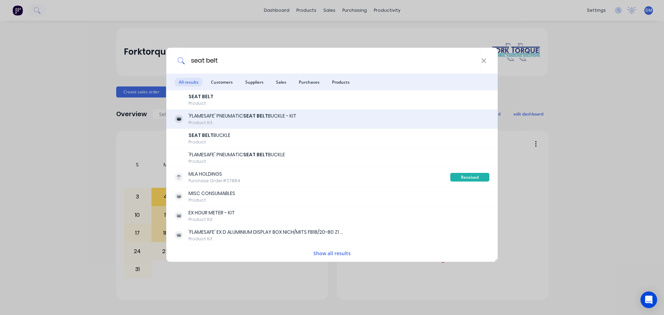
type input "seat belt"
click at [222, 122] on div "Product Kit" at bounding box center [242, 123] width 108 height 6
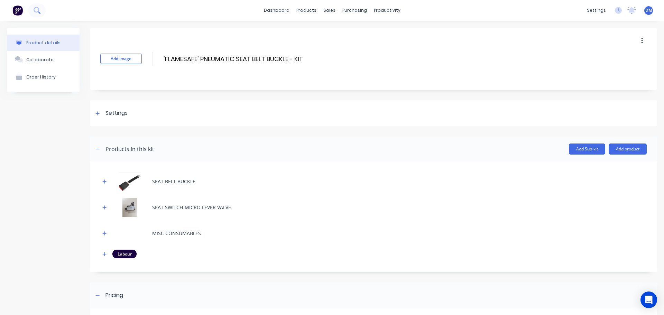
click at [37, 12] on icon at bounding box center [37, 10] width 7 height 7
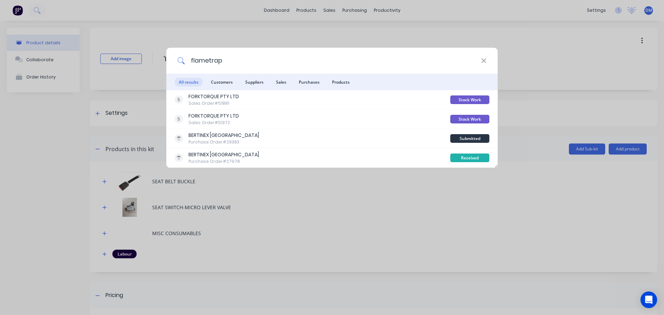
click at [208, 59] on input "flametrap" at bounding box center [333, 61] width 296 height 26
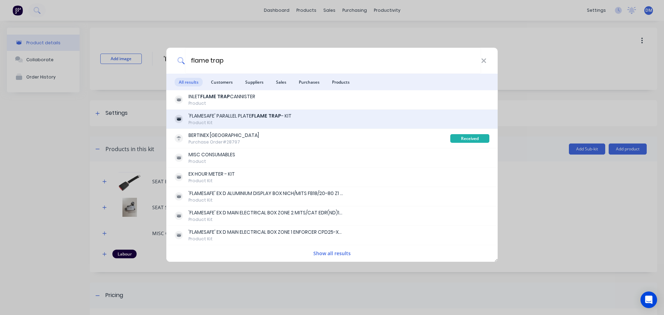
type input "flame trap"
click at [244, 121] on div "Product Kit" at bounding box center [239, 123] width 103 height 6
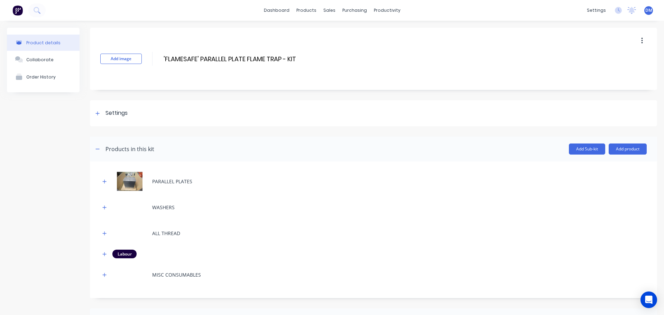
click at [17, 10] on img at bounding box center [17, 10] width 10 height 10
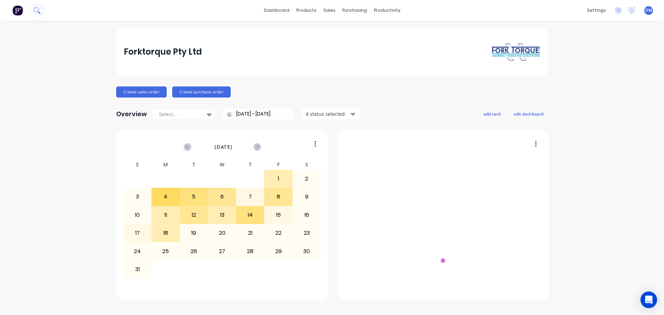
click at [35, 13] on icon at bounding box center [37, 10] width 7 height 7
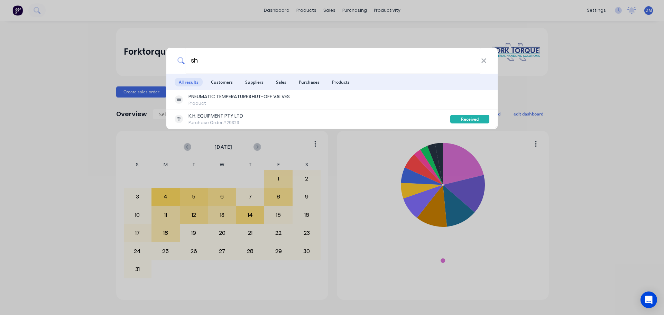
type input "s"
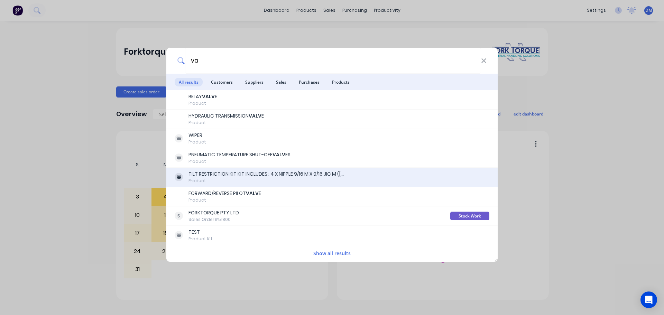
type input "v"
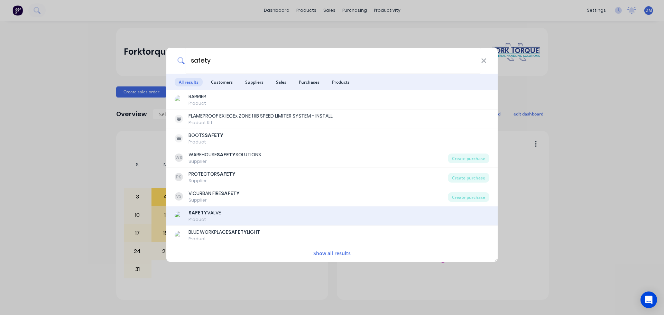
type input "safety"
click at [248, 211] on div "SAFETY VALVE Product" at bounding box center [332, 215] width 315 height 13
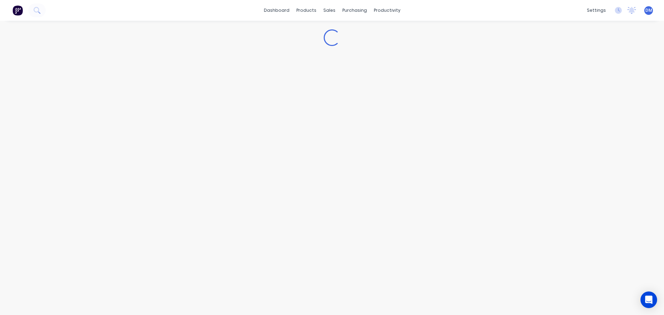
type textarea "x"
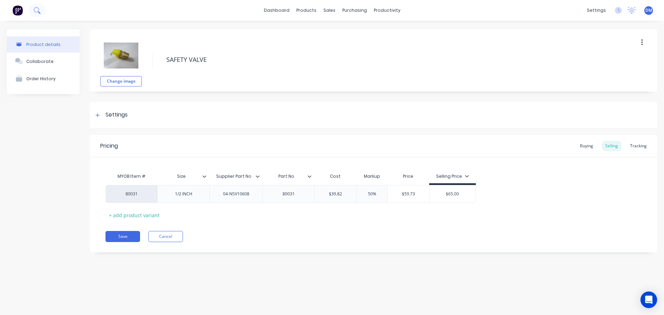
click at [36, 8] on icon at bounding box center [37, 10] width 6 height 6
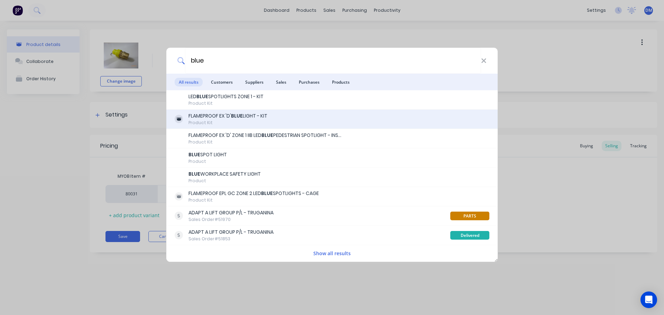
type input "blue"
click at [253, 120] on div "Product Kit" at bounding box center [227, 123] width 79 height 6
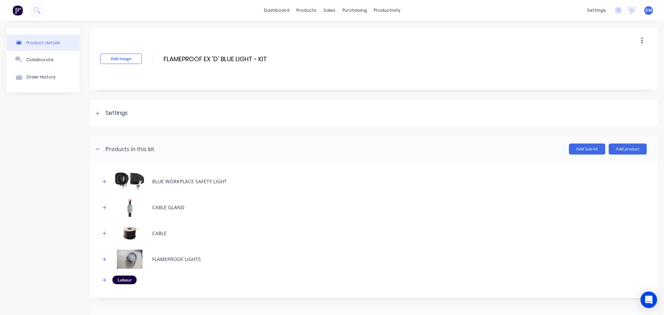
click at [20, 10] on img at bounding box center [17, 10] width 10 height 10
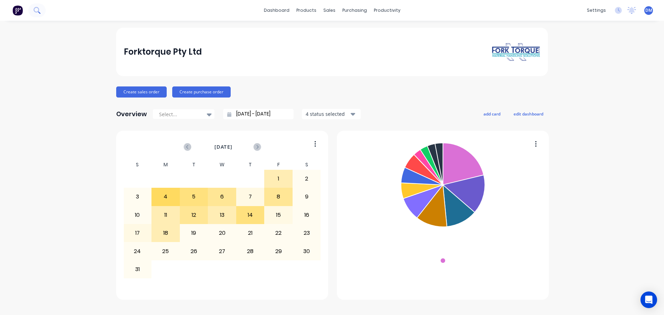
click at [39, 11] on icon at bounding box center [37, 10] width 7 height 7
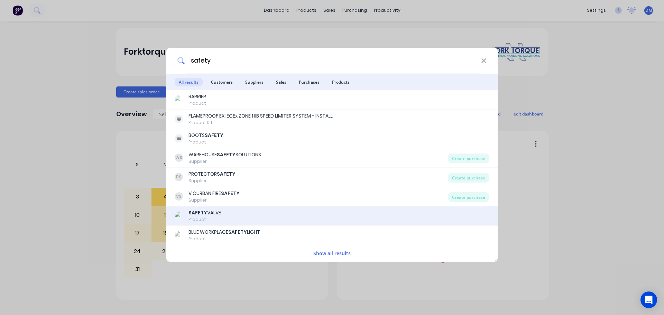
type input "safety"
click at [222, 211] on div "SAFETY VALVE Product" at bounding box center [332, 215] width 315 height 13
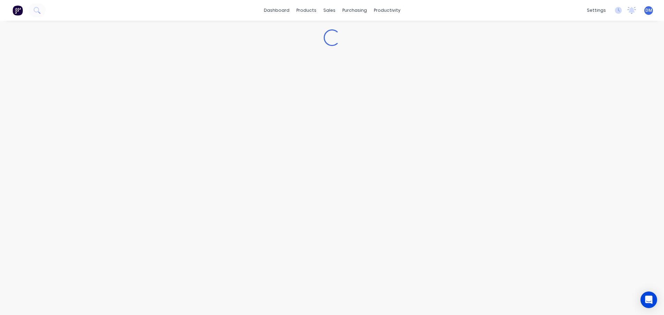
type textarea "x"
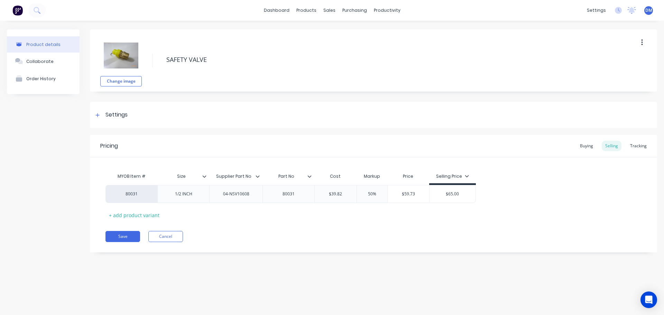
click at [19, 8] on img at bounding box center [17, 10] width 10 height 10
